Goal: Consume media (video, audio)

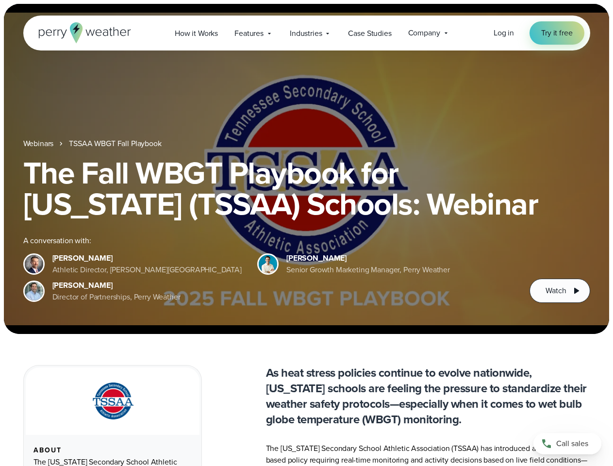
click at [306, 233] on div "The Fall WBGT Playbook for [US_STATE] (TSSAA) Schools: Webinar A conversation w…" at bounding box center [306, 230] width 567 height 146
click at [306, 33] on span "Industries" at bounding box center [306, 34] width 32 height 12
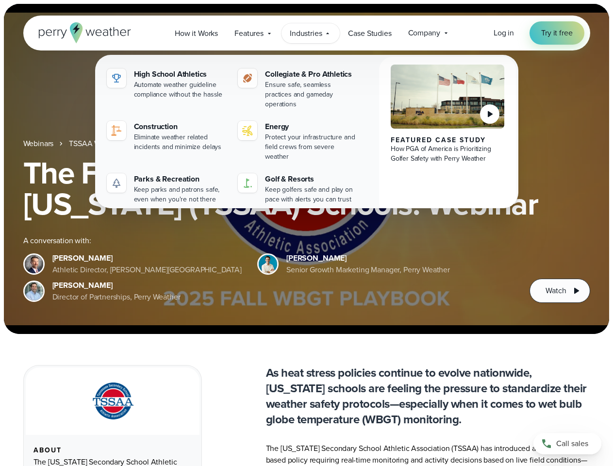
click at [306, 169] on h1 "The Fall WBGT Playbook for [US_STATE] (TSSAA) Schools: Webinar" at bounding box center [306, 188] width 567 height 62
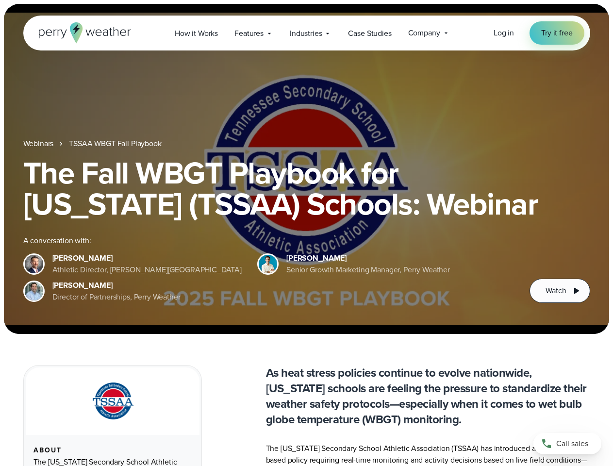
click at [116, 144] on link "TSSAA WBGT Fall Playbook" at bounding box center [115, 144] width 92 height 12
click at [560, 291] on span "Watch" at bounding box center [556, 291] width 20 height 12
